Goal: Transaction & Acquisition: Purchase product/service

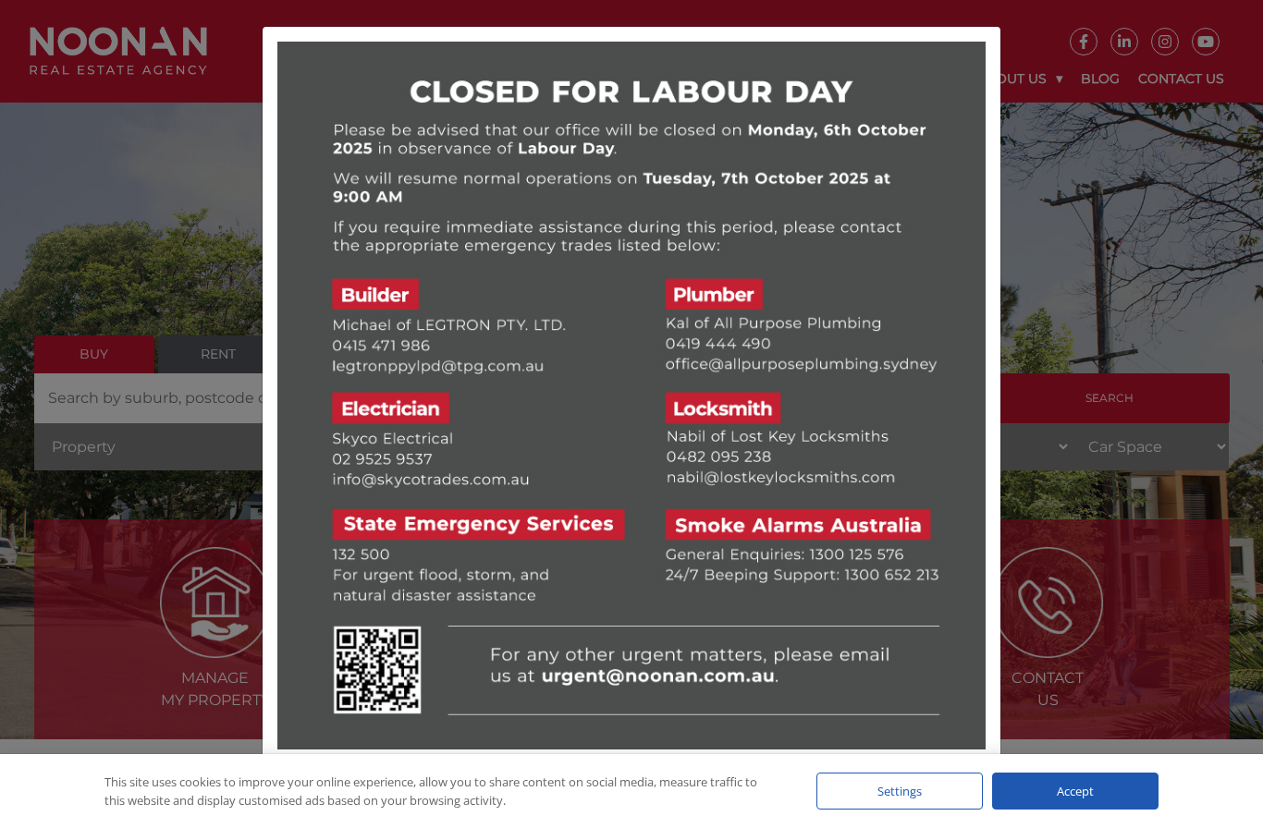
click at [140, 178] on div at bounding box center [631, 414] width 1263 height 828
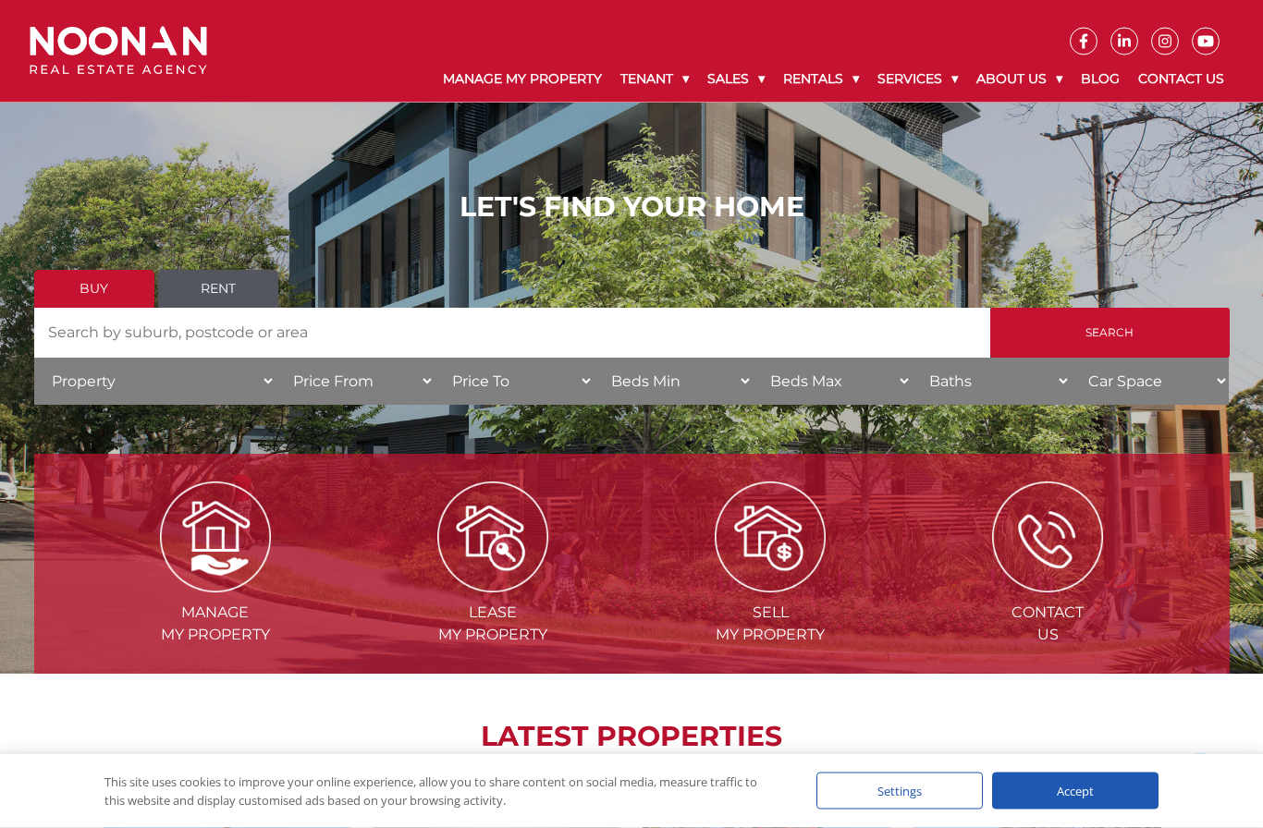
scroll to position [68, 0]
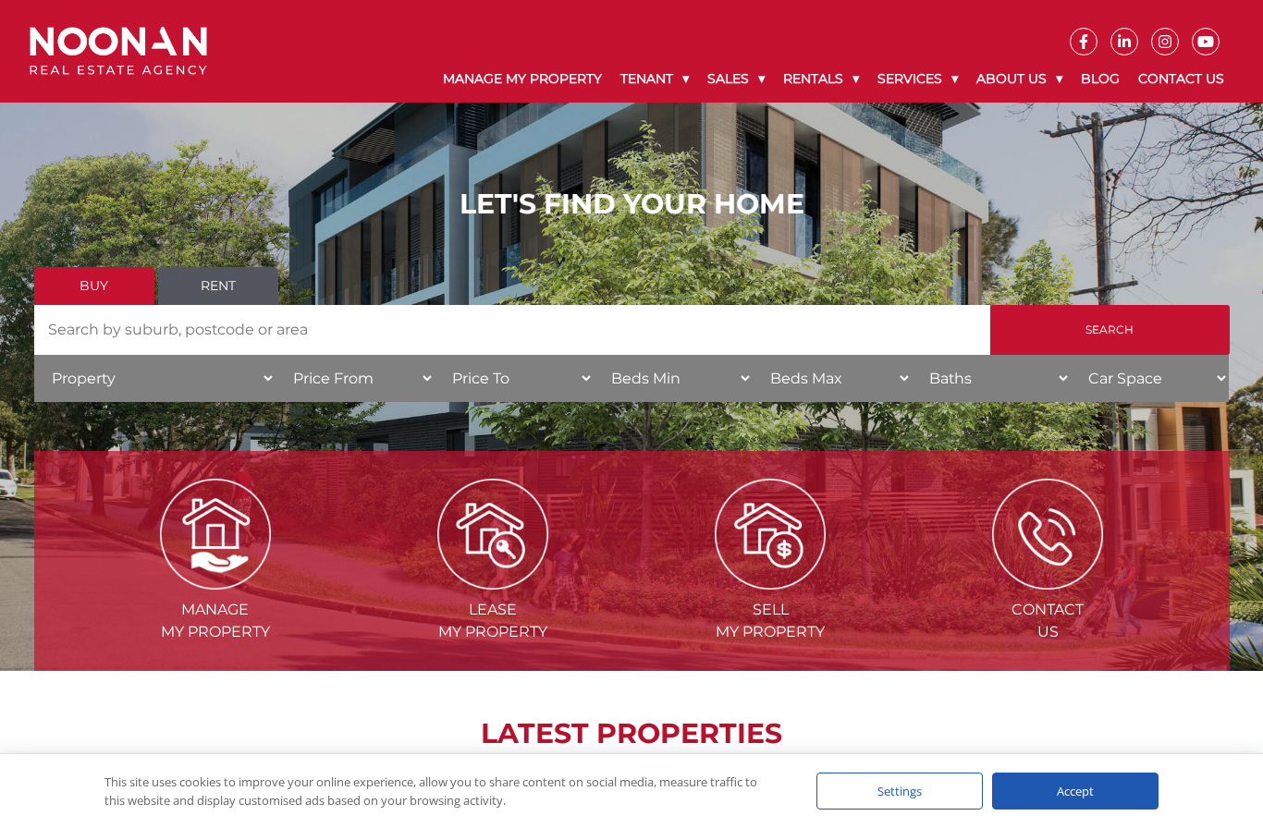
click at [1113, 342] on input "Search" at bounding box center [1109, 330] width 239 height 50
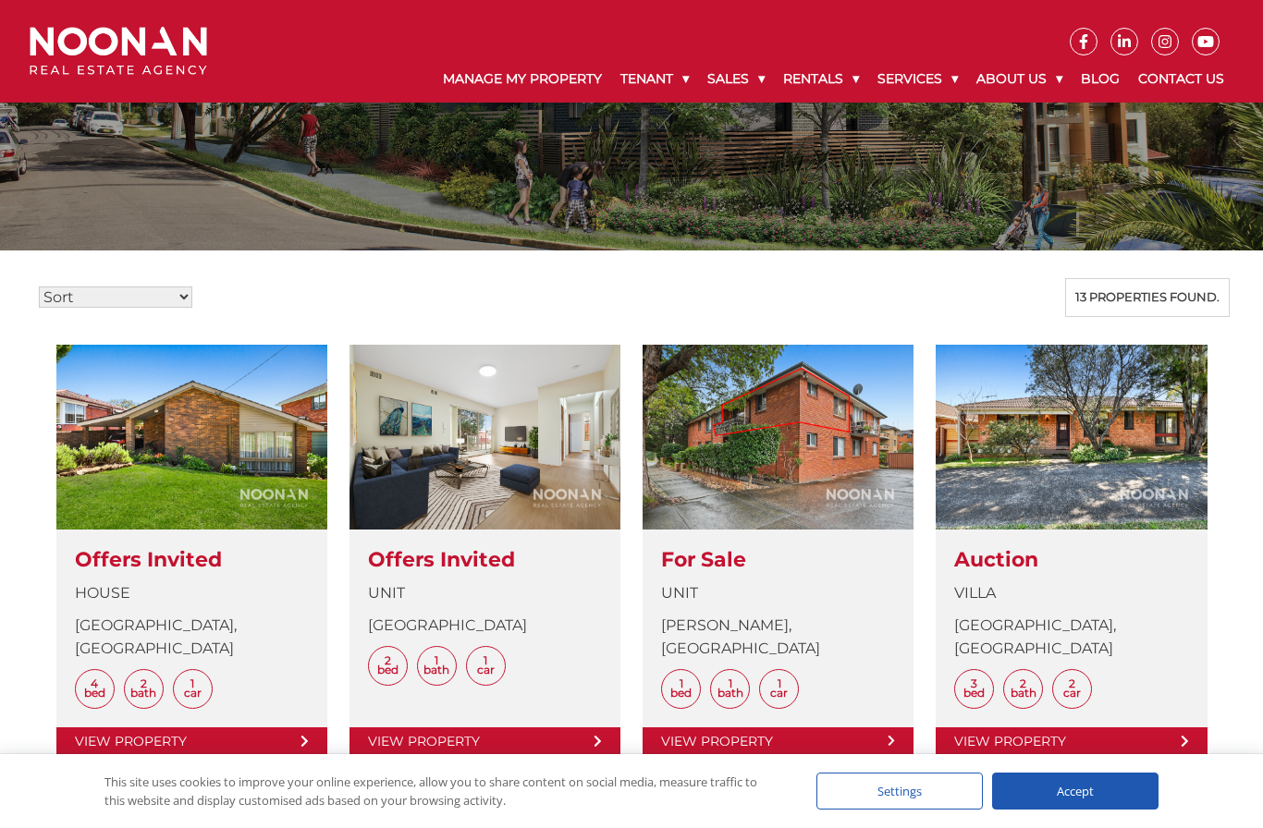
scroll to position [296, 0]
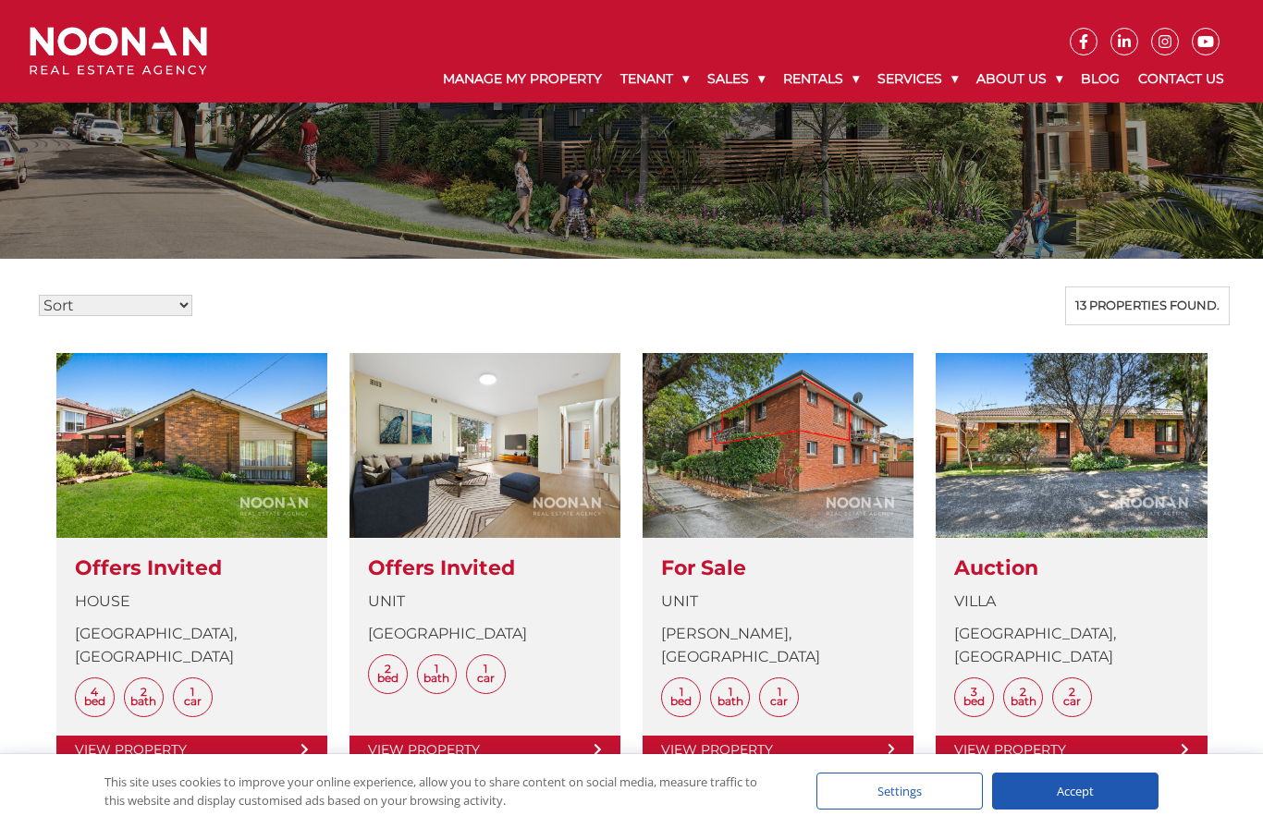
click at [195, 433] on link at bounding box center [191, 558] width 271 height 411
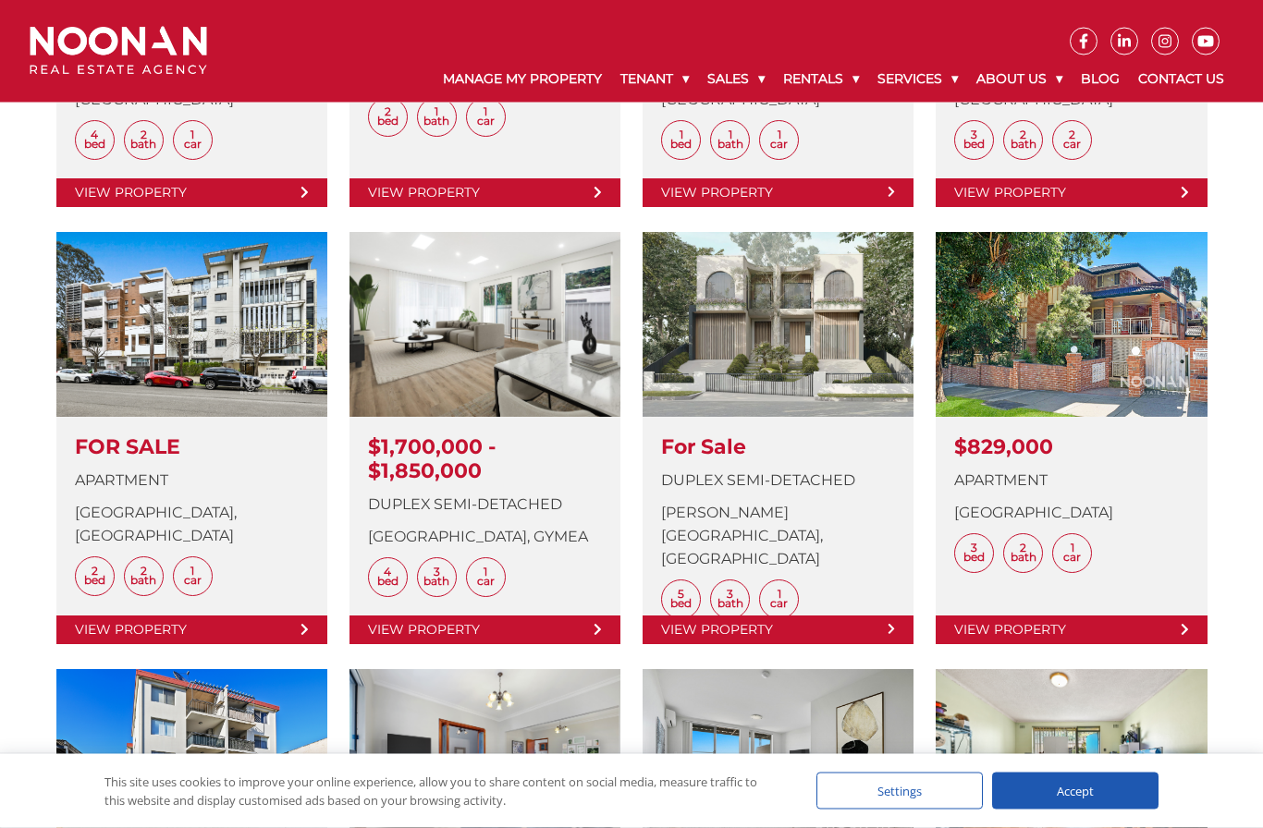
scroll to position [853, 0]
click at [210, 323] on link at bounding box center [191, 438] width 271 height 412
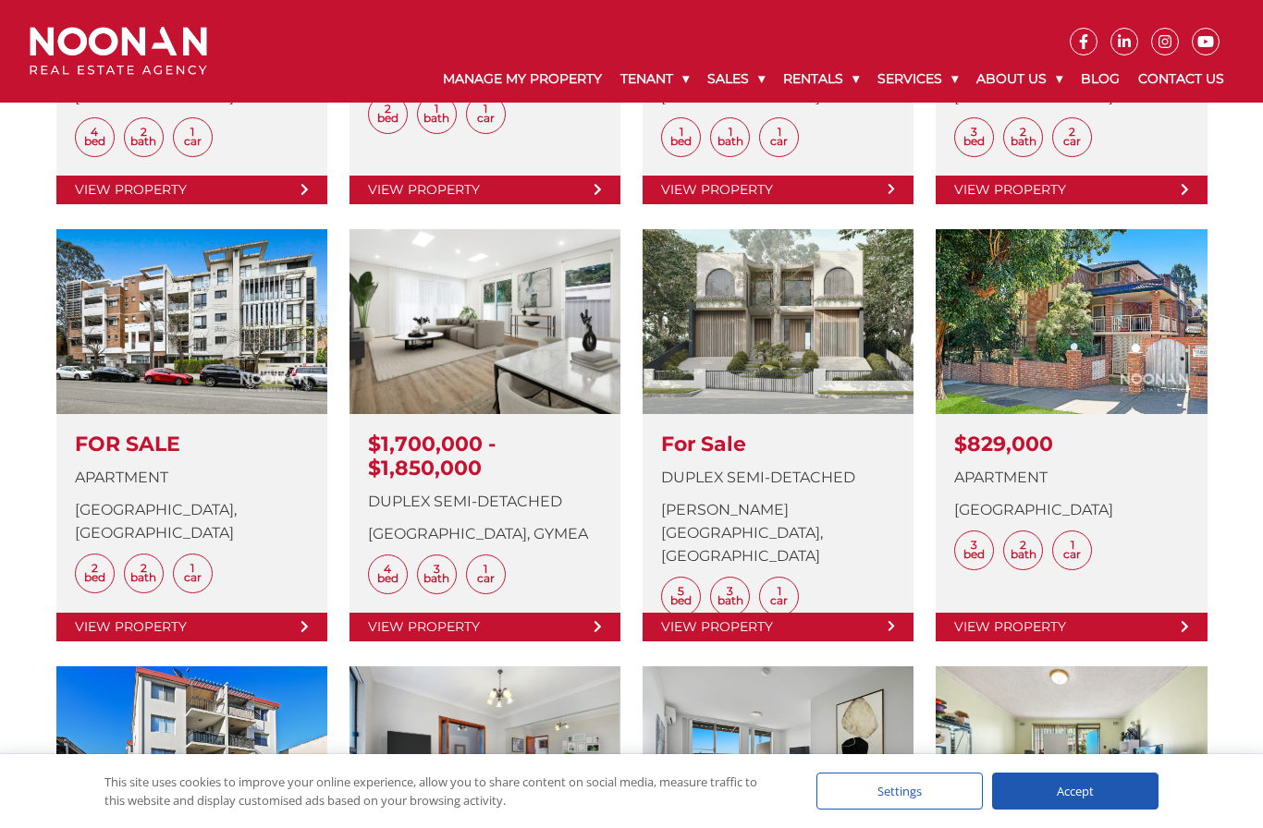
scroll to position [855, 0]
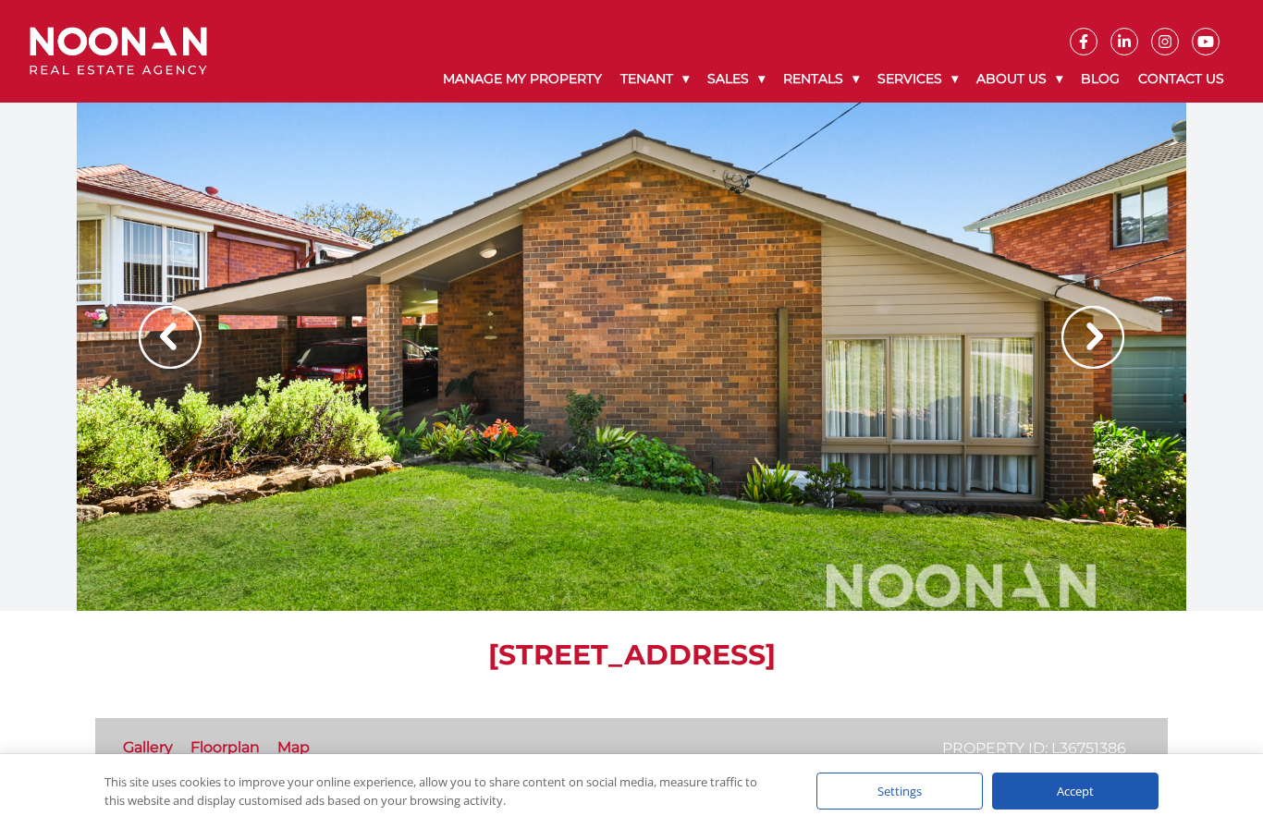
click at [1117, 330] on img at bounding box center [1092, 337] width 63 height 63
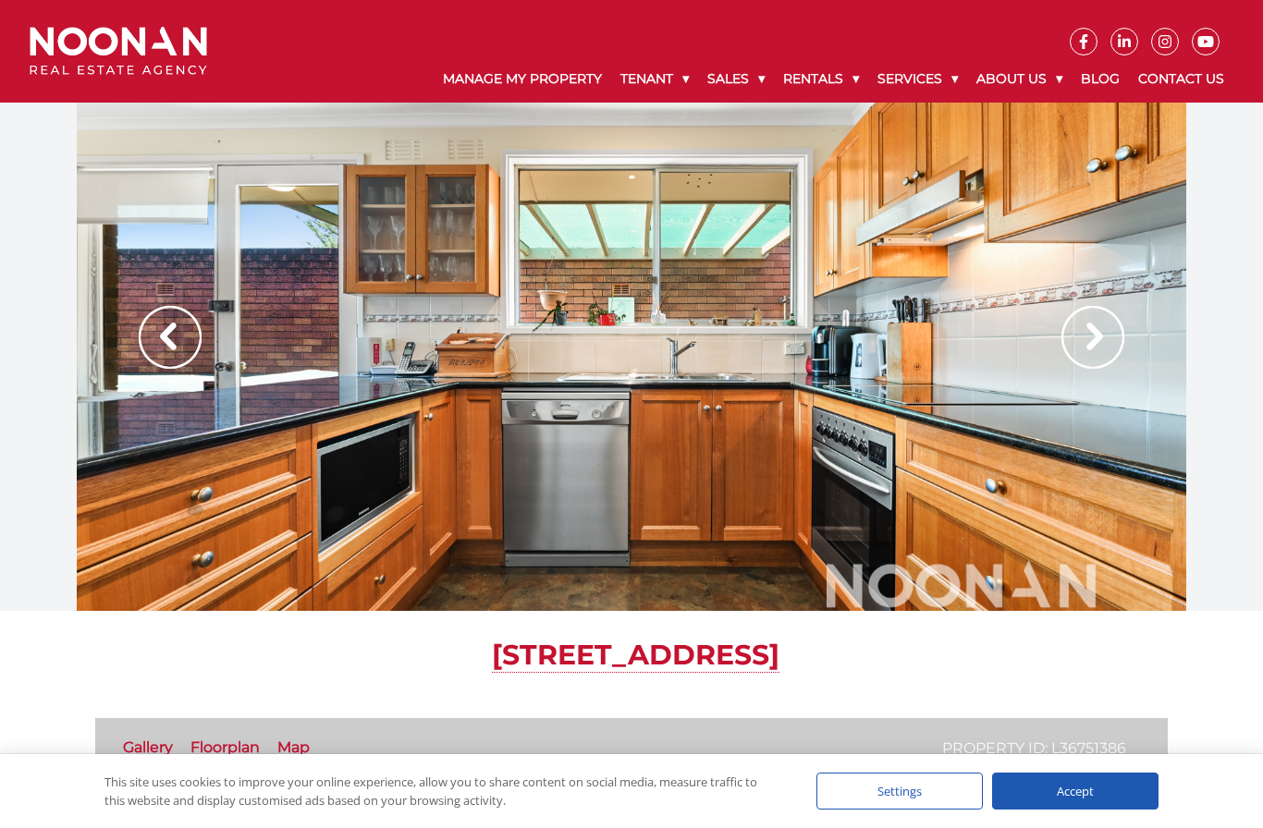
click at [1117, 336] on img at bounding box center [1092, 337] width 63 height 63
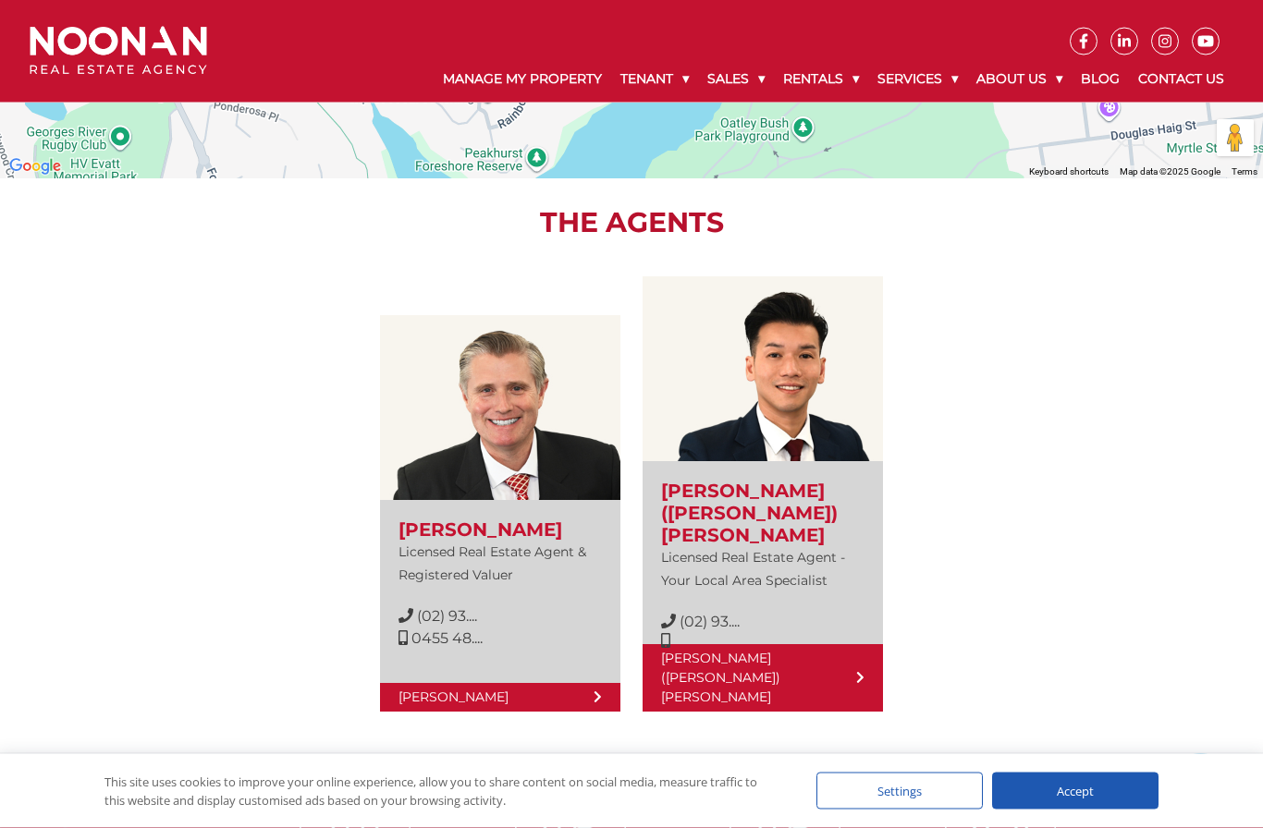
scroll to position [2261, 0]
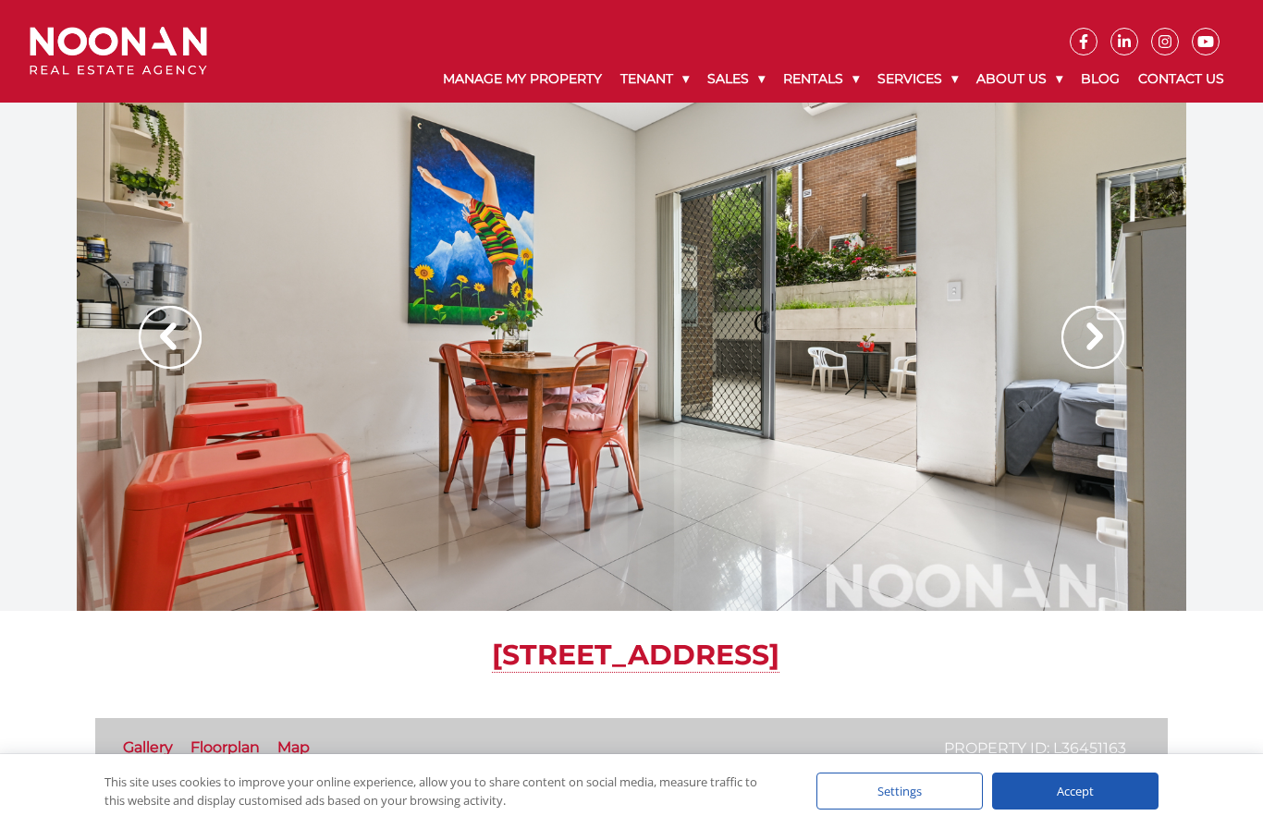
click at [1108, 324] on img at bounding box center [1092, 337] width 63 height 63
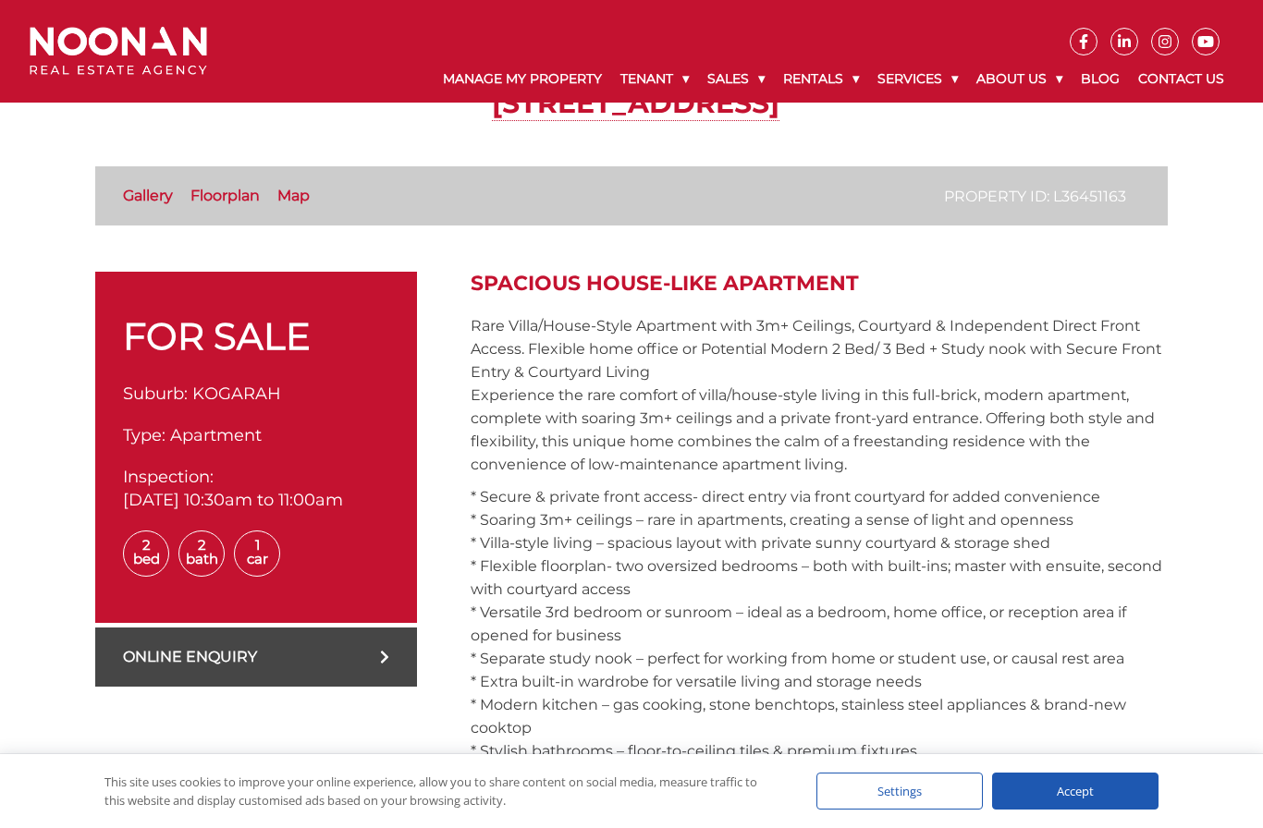
scroll to position [345, 0]
